Goal: Transaction & Acquisition: Purchase product/service

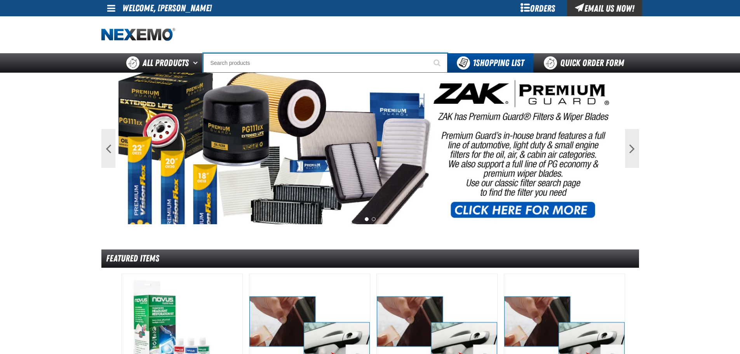
click at [229, 61] on input "Search" at bounding box center [325, 62] width 244 height 19
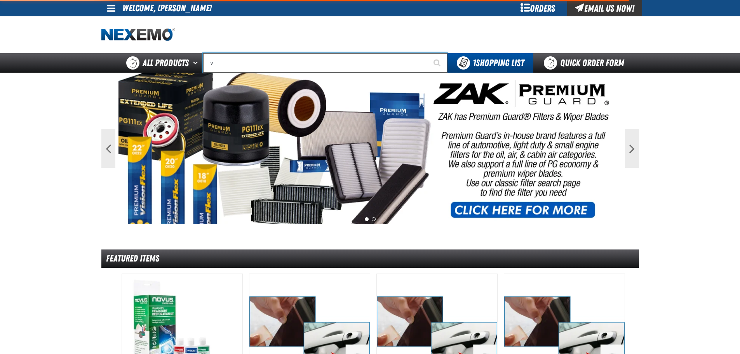
type input "vi"
type input "violet 7000-7999"
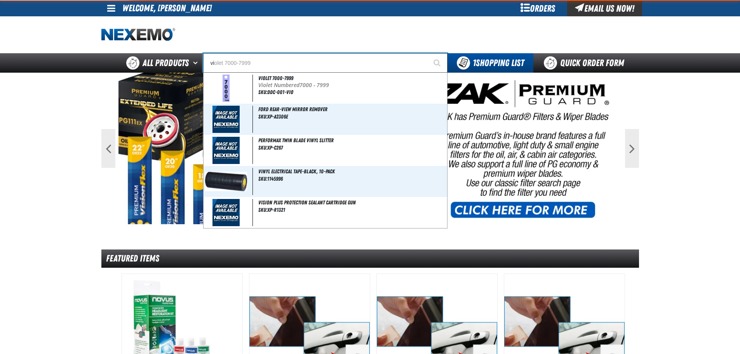
type input "vil"
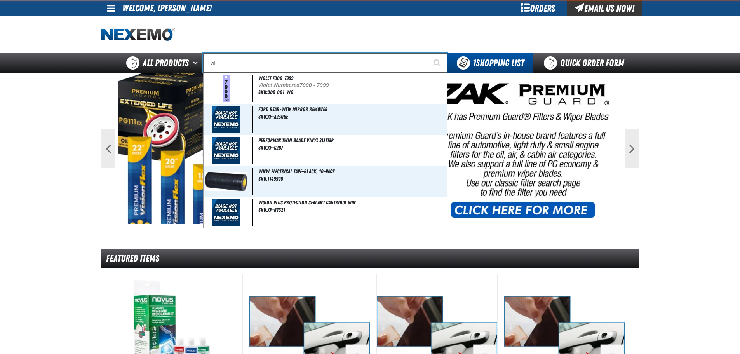
type input "village Pointe Toyota Name Badge"
type input "vill"
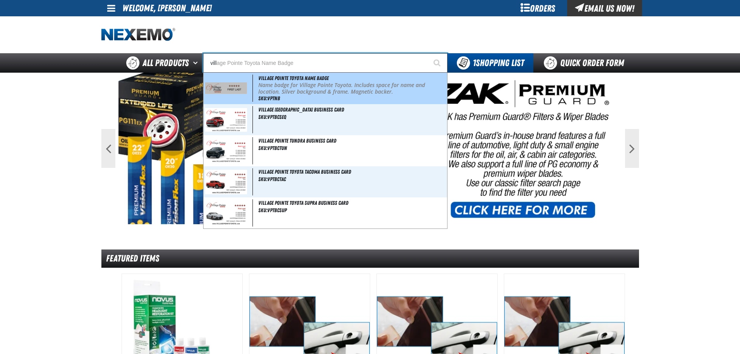
type input "village Pointe Toyota Name Badge"
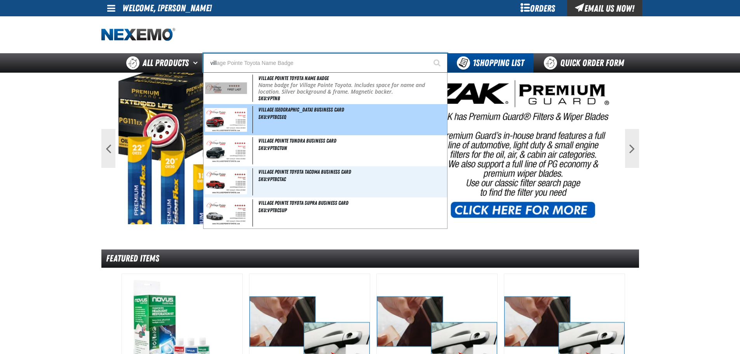
click at [232, 126] on img at bounding box center [226, 120] width 42 height 24
type input "Village Pointe Sequoia Business Card"
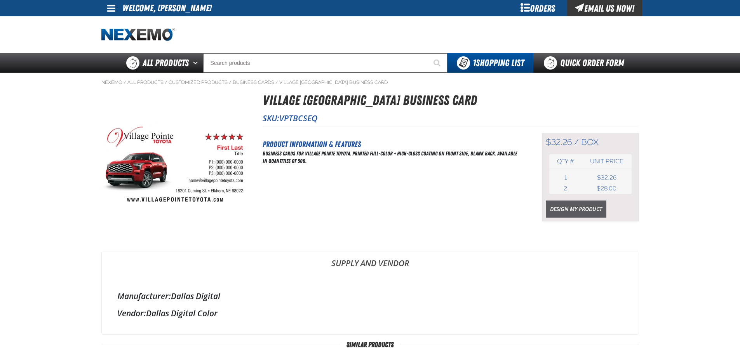
click at [571, 211] on link "Design My Product" at bounding box center [576, 208] width 61 height 17
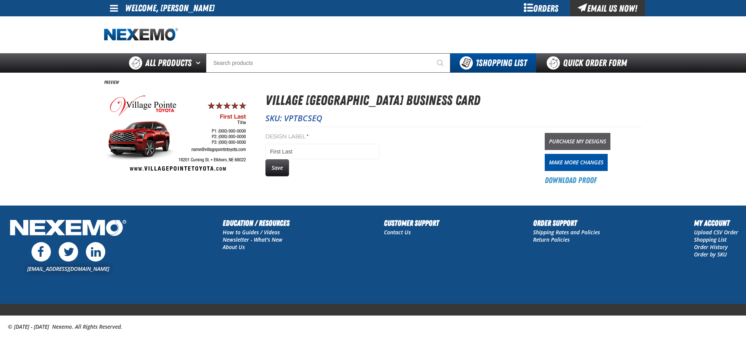
click at [564, 139] on link "Purchase My Designs" at bounding box center [577, 141] width 66 height 17
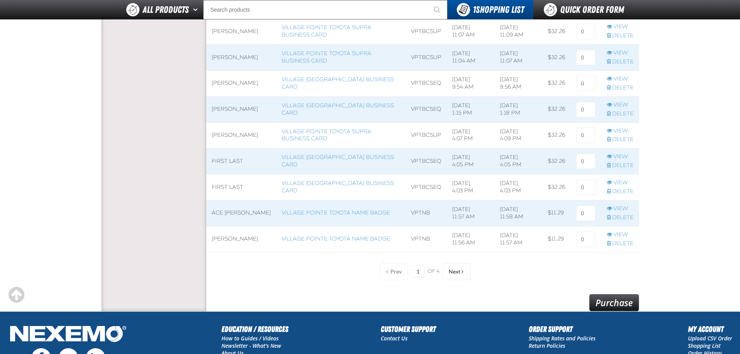
scroll to position [544, 0]
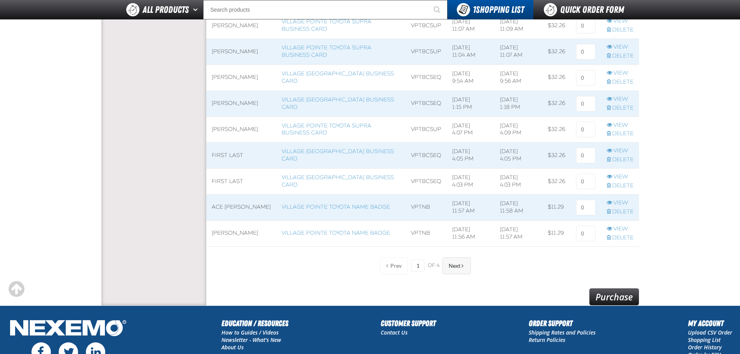
click at [452, 265] on span "Next" at bounding box center [455, 266] width 12 height 6
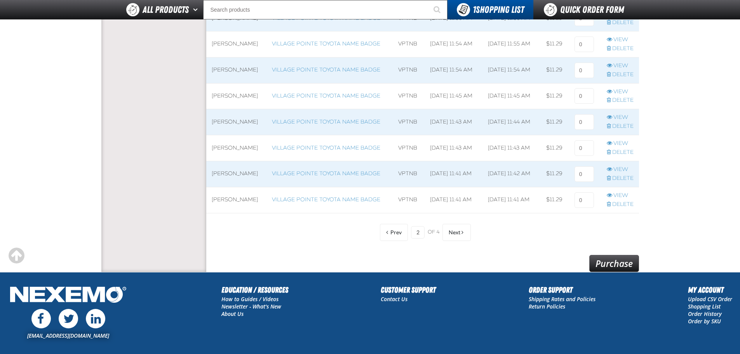
scroll to position [582, 0]
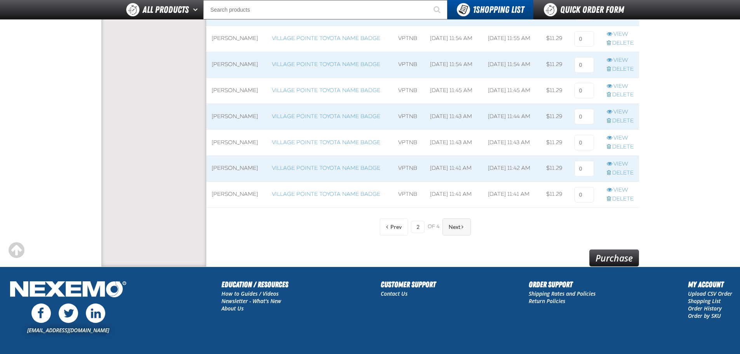
click at [461, 226] on span at bounding box center [462, 226] width 2 height 5
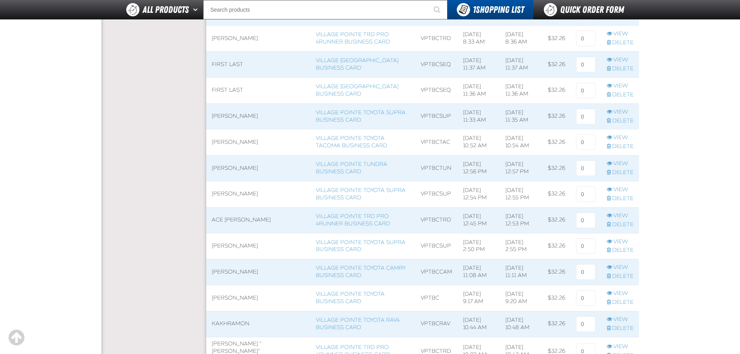
scroll to position [388, 0]
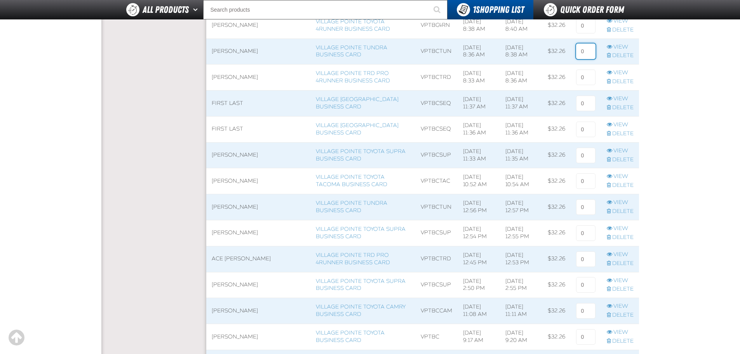
click at [584, 50] on input at bounding box center [585, 51] width 19 height 16
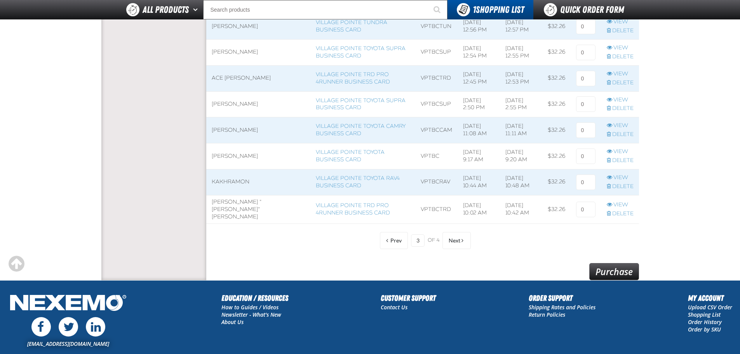
scroll to position [644, 0]
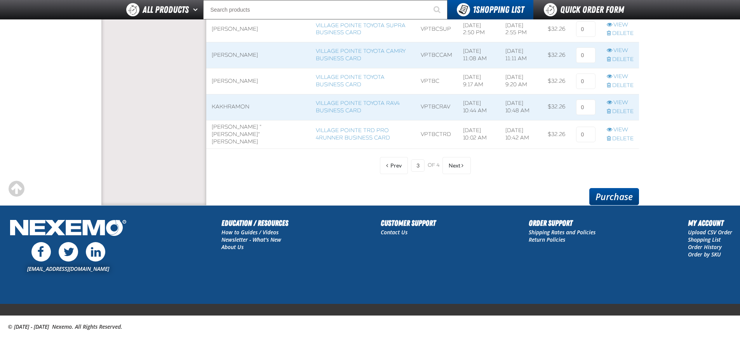
type input "1"
click at [629, 193] on link "Purchase" at bounding box center [614, 196] width 50 height 17
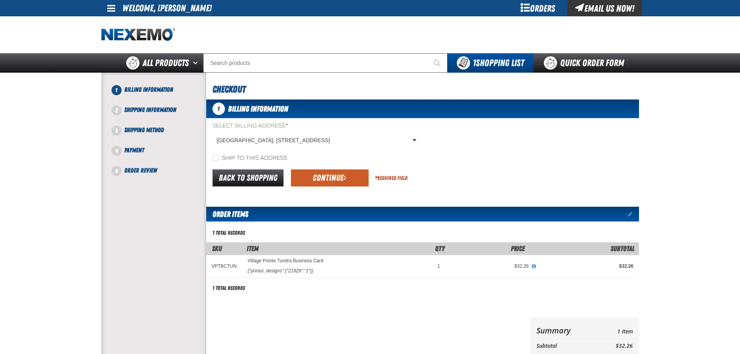
click at [229, 156] on label "Ship to this address" at bounding box center [249, 158] width 75 height 7
click at [219, 156] on input "Ship to this address" at bounding box center [215, 158] width 6 height 6
checkbox input "true"
click at [318, 180] on button "Continue" at bounding box center [330, 177] width 78 height 17
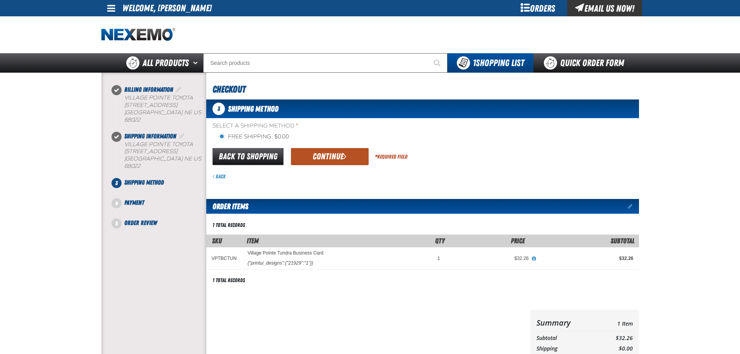
click at [337, 155] on button "Continue" at bounding box center [330, 156] width 78 height 17
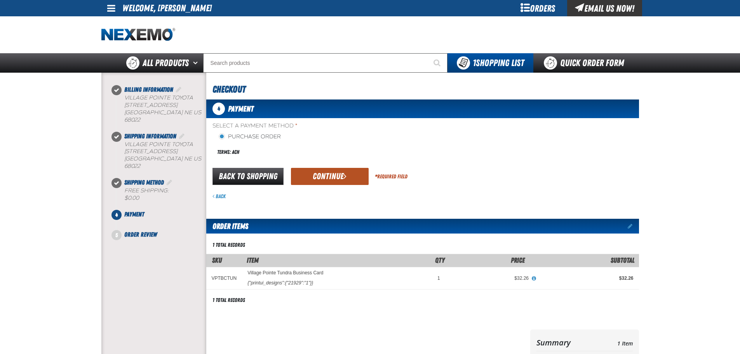
click at [327, 172] on button "Continue" at bounding box center [330, 176] width 78 height 17
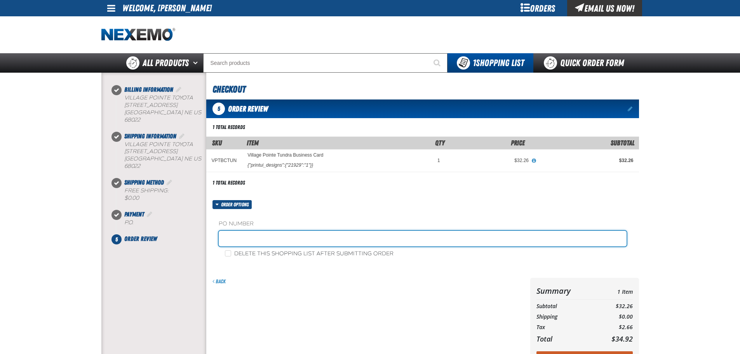
click at [290, 245] on input "text" at bounding box center [423, 239] width 408 height 16
type input "sales"
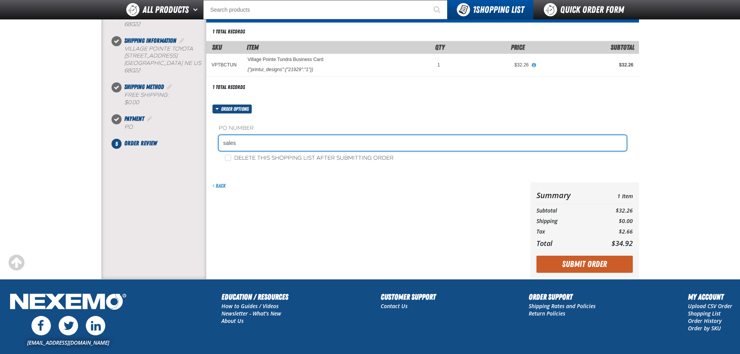
scroll to position [150, 0]
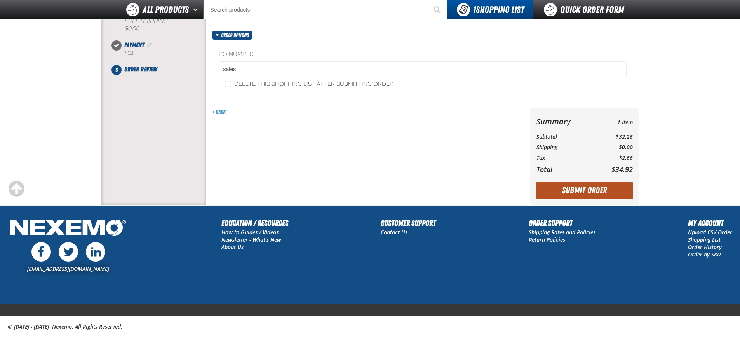
click at [562, 188] on button "Submit Order" at bounding box center [584, 190] width 96 height 17
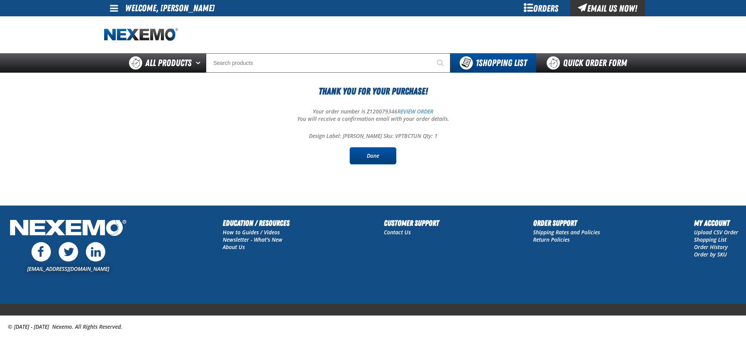
click at [378, 147] on link "Done" at bounding box center [372, 155] width 47 height 17
